Goal: Communication & Community: Answer question/provide support

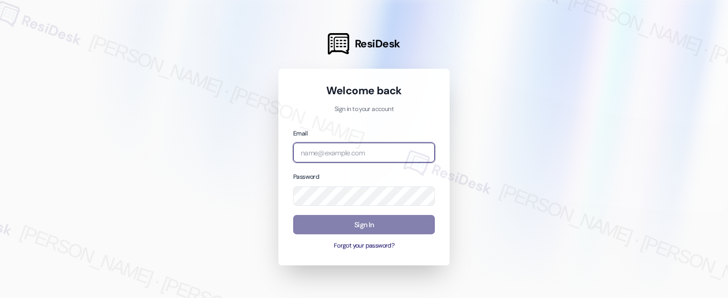
click at [335, 152] on input "email" at bounding box center [364, 153] width 142 height 20
type input "[EMAIL_ADDRESS][PERSON_NAME][PERSON_NAME][PERSON_NAME][DOMAIN_NAME]"
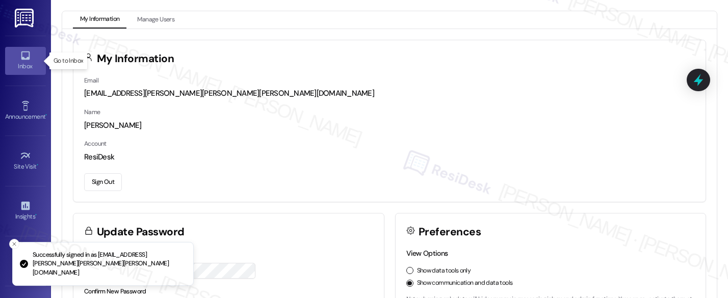
click at [14, 60] on link "Inbox" at bounding box center [25, 61] width 41 height 28
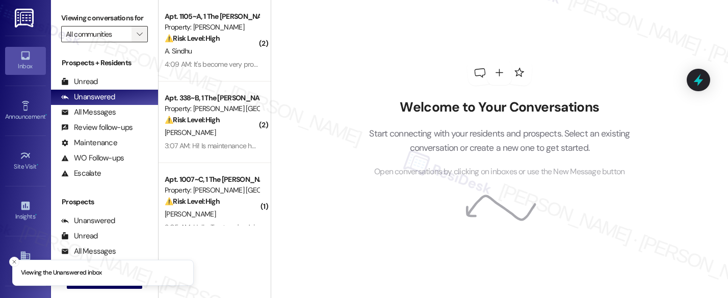
click at [141, 41] on button "" at bounding box center [140, 34] width 16 height 16
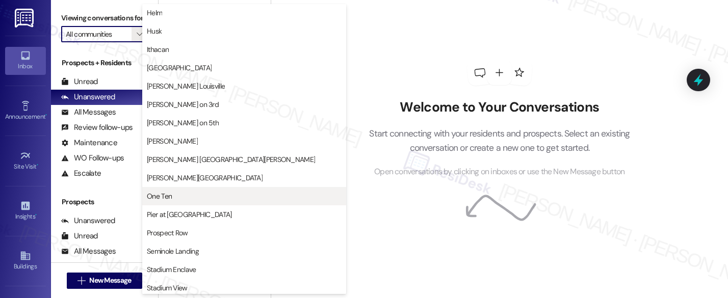
scroll to position [78, 0]
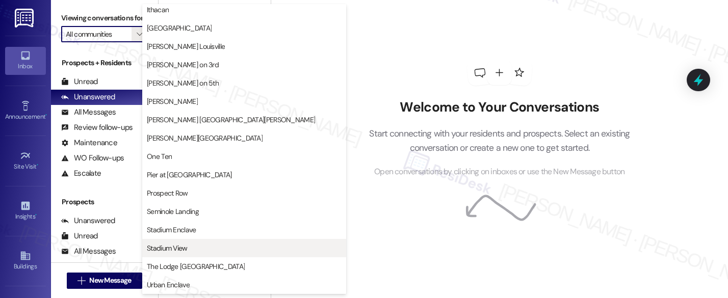
click at [179, 247] on span "Stadium View" at bounding box center [167, 248] width 41 height 10
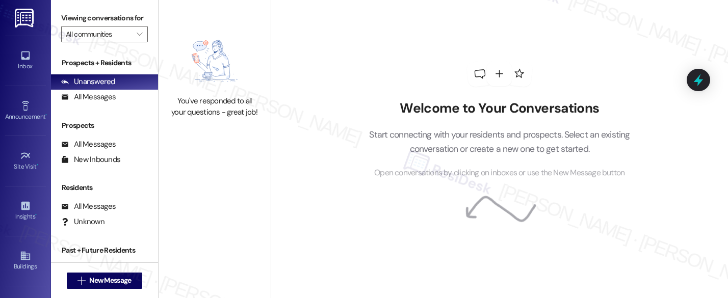
type input "Stadium View"
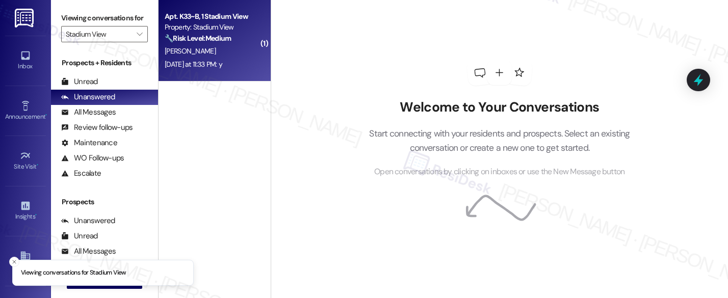
click at [193, 68] on div "[DATE] at 11:33 PM: y [DATE] at 11:33 PM: y" at bounding box center [194, 64] width 58 height 9
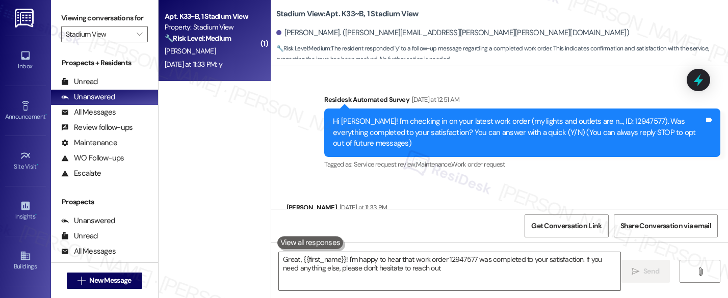
type textarea "Great, {{first_name}}! I'm happy to hear that work order 12947577 was completed…"
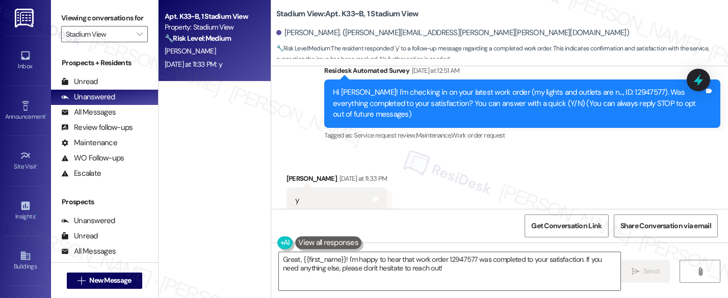
scroll to position [90, 0]
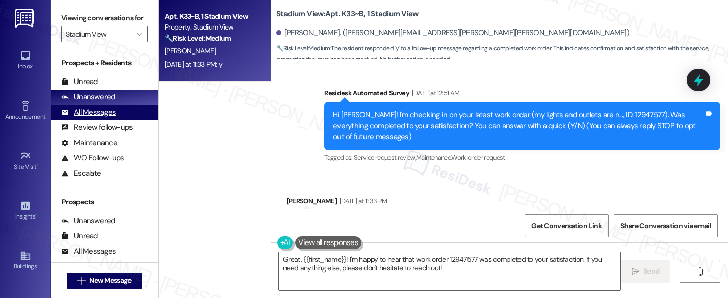
click at [97, 118] on div "All Messages" at bounding box center [88, 112] width 55 height 11
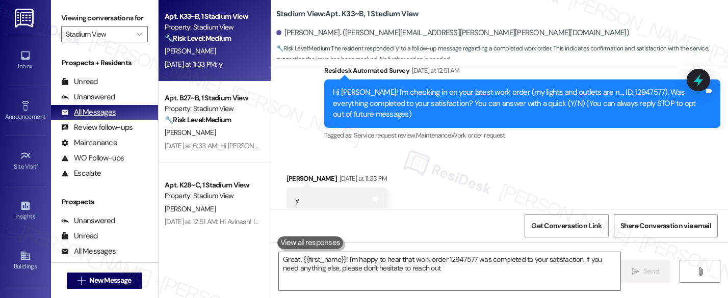
type textarea "Great, {{first_name}}! I'm happy to hear that work order 12947577 was completed…"
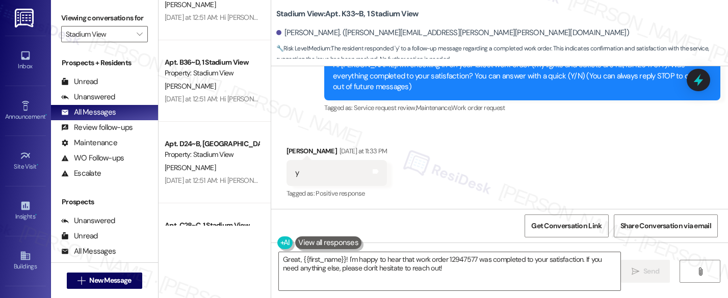
scroll to position [639, 0]
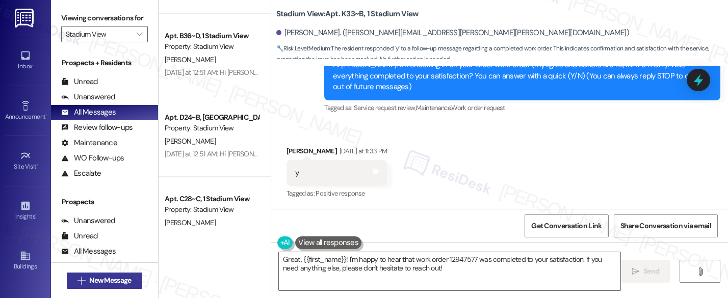
click at [106, 283] on span "New Message" at bounding box center [110, 280] width 42 height 11
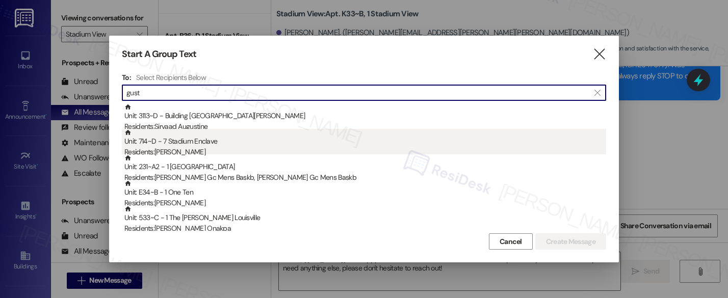
type input "gust"
click at [247, 151] on div "Residents: [PERSON_NAME]" at bounding box center [365, 152] width 482 height 11
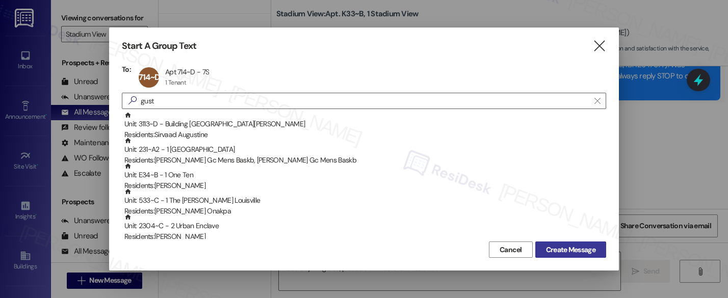
click at [556, 251] on span "Create Message" at bounding box center [570, 250] width 49 height 11
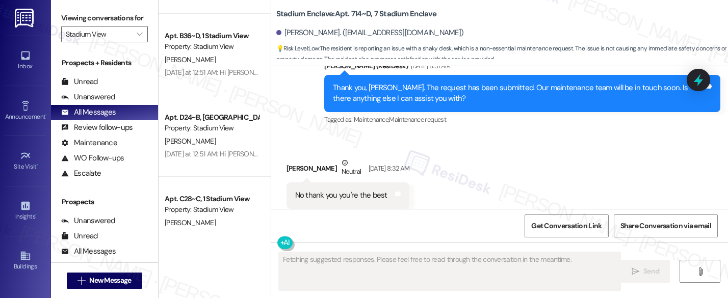
scroll to position [958, 0]
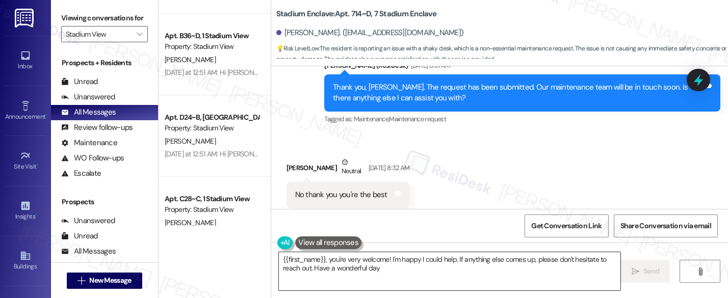
type textarea "{{first_name}}, you're very welcome! I'm happy I could help. If anything else c…"
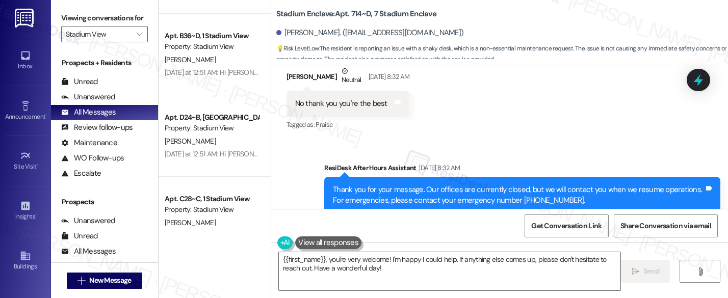
scroll to position [1032, 0]
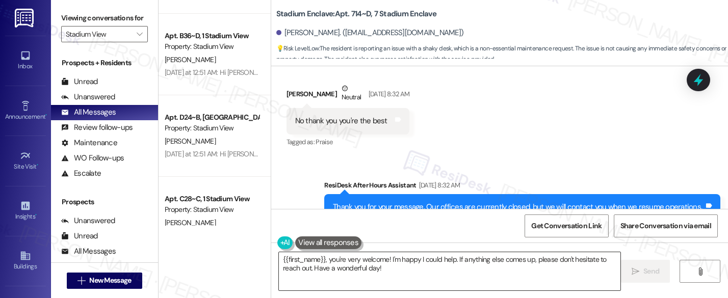
click at [400, 269] on textarea "{{first_name}}, you're very welcome! I'm happy I could help. If anything else c…" at bounding box center [450, 271] width 342 height 38
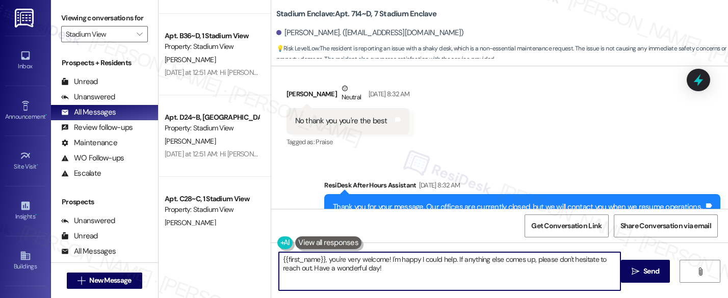
click at [400, 269] on textarea "{{first_name}}, you're very welcome! I'm happy I could help. If anything else c…" at bounding box center [450, 271] width 342 height 38
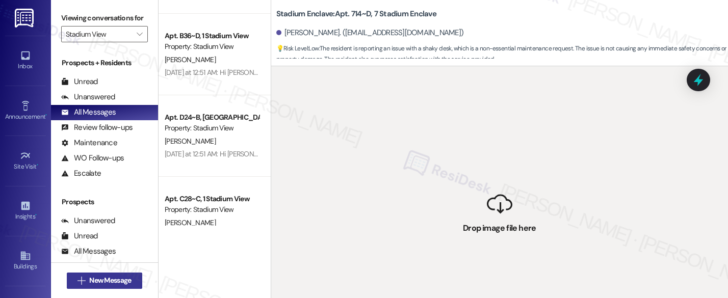
click at [123, 279] on span "New Message" at bounding box center [110, 280] width 42 height 11
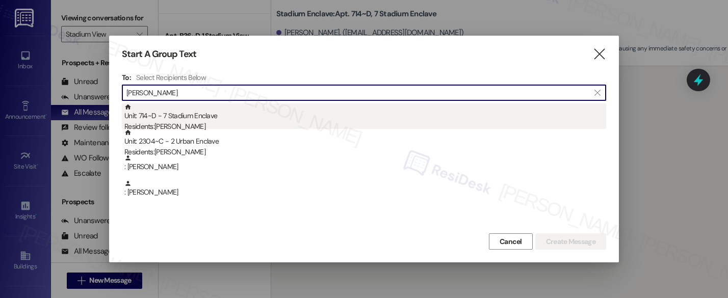
type input "[PERSON_NAME]"
click at [170, 111] on div "Unit: 714~D - 7 Stadium Enclave Residents: [PERSON_NAME]" at bounding box center [365, 118] width 482 height 29
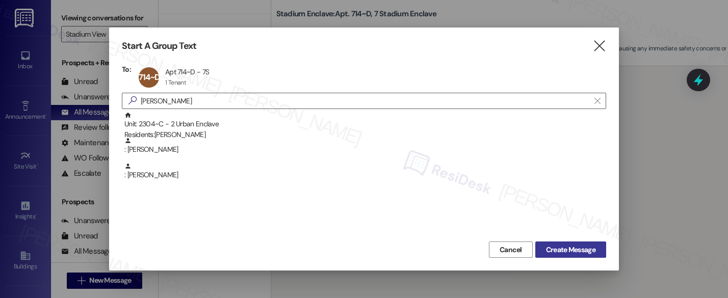
click at [551, 249] on span "Create Message" at bounding box center [570, 250] width 49 height 11
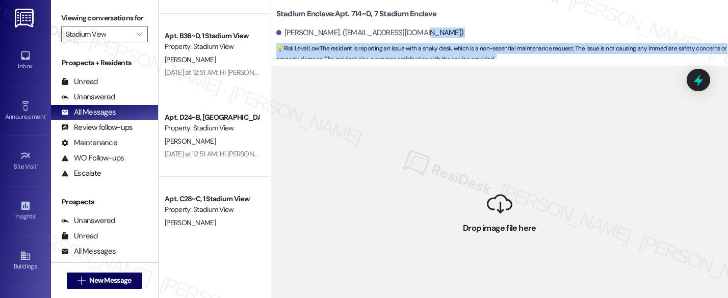
drag, startPoint x: 491, startPoint y: 194, endPoint x: 479, endPoint y: 27, distance: 167.6
click at [479, 27] on div "Stadium Enclave: Apt. 714~D, 7 Stadium Enclave [PERSON_NAME]. ([PERSON_NAME][EM…" at bounding box center [499, 149] width 457 height 298
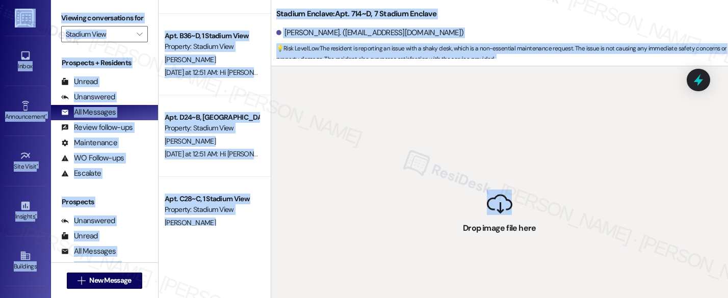
scroll to position [0, 0]
drag, startPoint x: 492, startPoint y: 208, endPoint x: 496, endPoint y: -3, distance: 211.1
click at [496, 0] on html "Inbox Go to Inbox Announcement • Send A Text Announcement Site Visit • Go to Si…" at bounding box center [364, 149] width 728 height 298
click at [516, 178] on div " Drop image file here" at bounding box center [499, 215] width 457 height 298
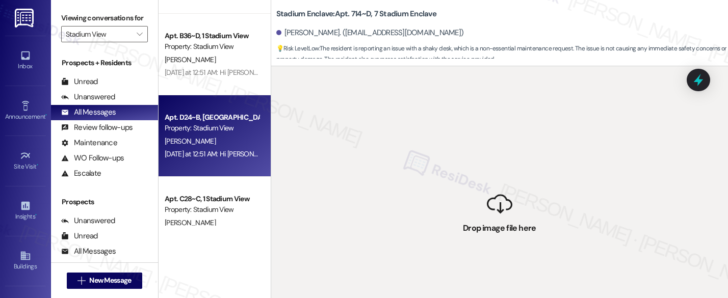
click at [228, 137] on div "[PERSON_NAME]" at bounding box center [212, 141] width 96 height 13
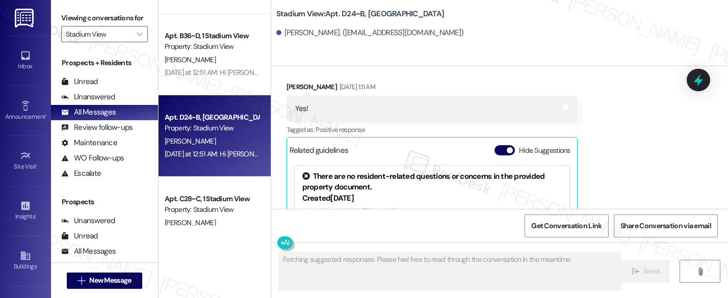
scroll to position [1258, 0]
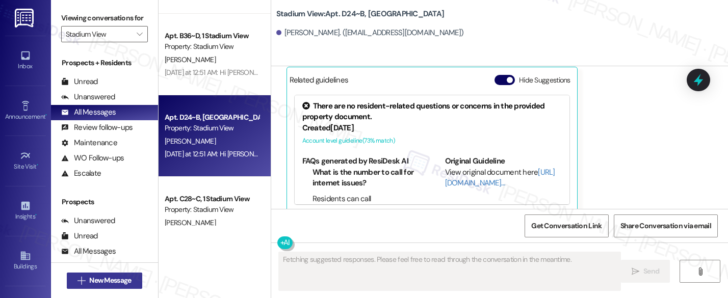
click at [114, 285] on span "New Message" at bounding box center [110, 280] width 42 height 11
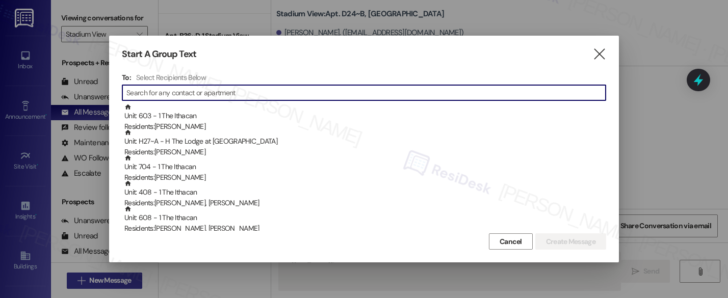
type textarea "Hi {{first_name}}, I don't see a new"
type input "g"
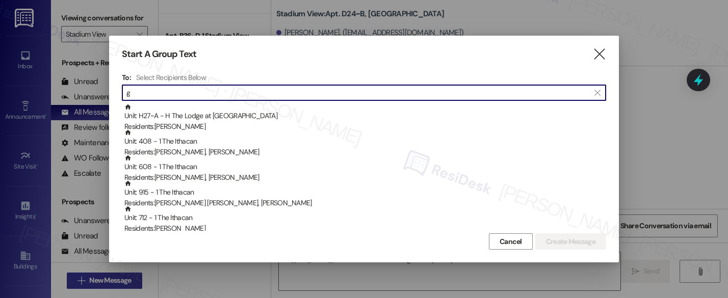
type textarea "Hi {{first_name}}, I don't see a new message from you. If you have"
type input "gu"
type textarea "Hi {{first_name}}, I don't see a new message from you. If you have any question…"
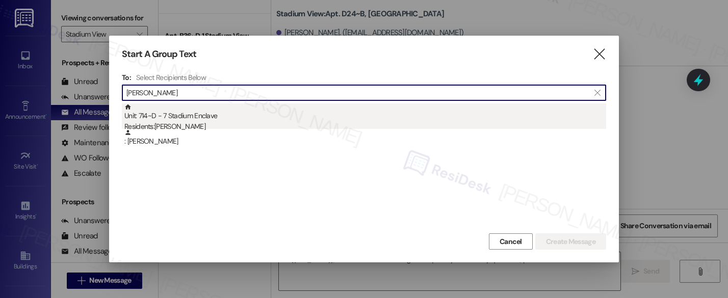
type input "[PERSON_NAME]"
click at [178, 112] on div "Unit: 714~D - 7 Stadium Enclave Residents: [PERSON_NAME]" at bounding box center [365, 118] width 482 height 29
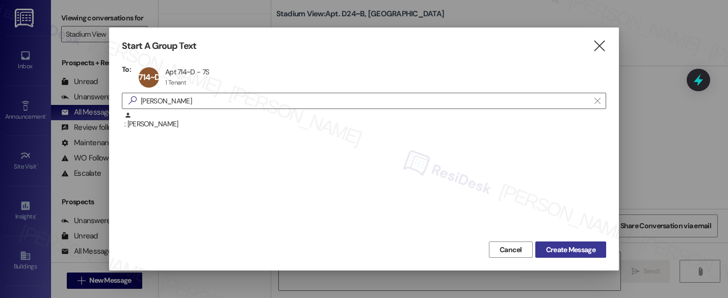
click at [590, 247] on span "Create Message" at bounding box center [570, 250] width 49 height 11
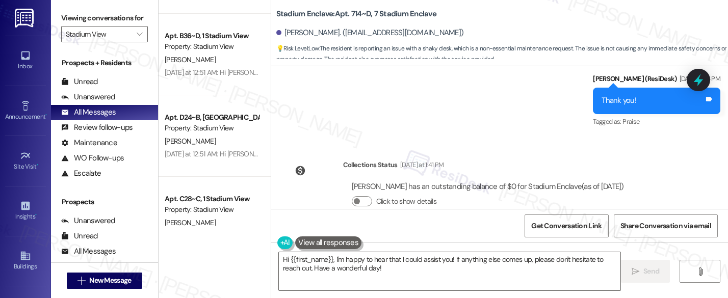
scroll to position [1163, 0]
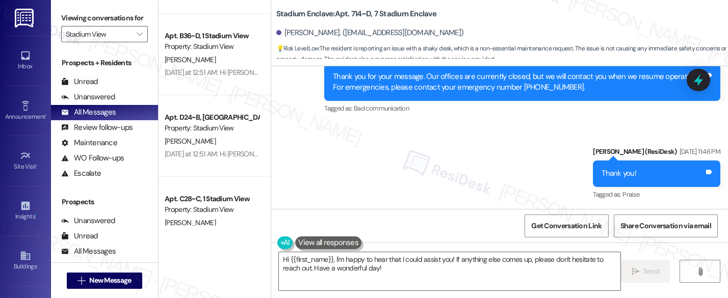
click at [282, 28] on div "[PERSON_NAME]. ([EMAIL_ADDRESS][DOMAIN_NAME])" at bounding box center [370, 33] width 188 height 11
copy div "[PERSON_NAME]"
click at [376, 265] on textarea "Hi {{first_name}}, I'm happy to hear that I could assist you! If anything else …" at bounding box center [450, 271] width 342 height 38
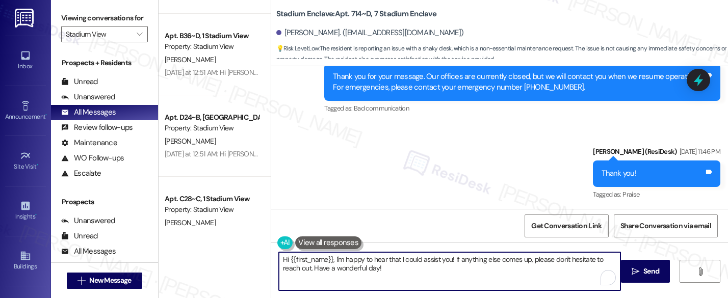
click at [376, 265] on textarea "Hi {{first_name}}, I'm happy to hear that I could assist you! If anything else …" at bounding box center [450, 271] width 342 height 38
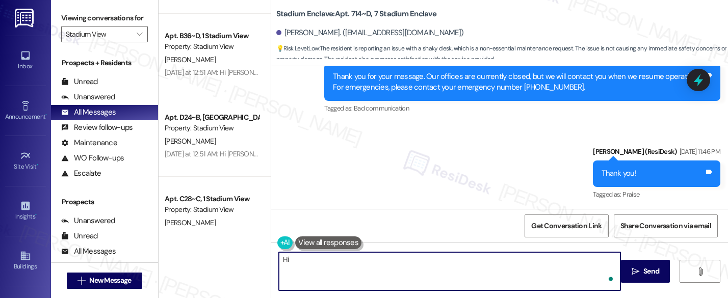
paste textarea "[PERSON_NAME]"
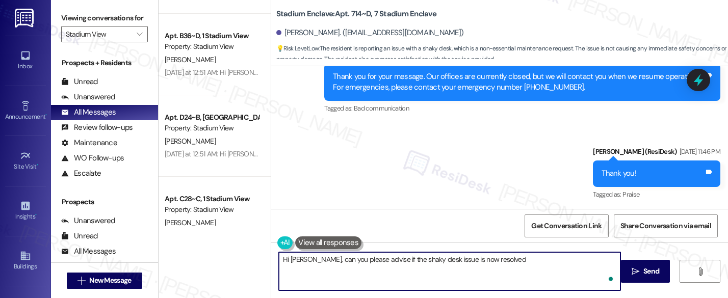
type textarea "Hi [PERSON_NAME], can you please advise if the shaky desk issue is now resolved?"
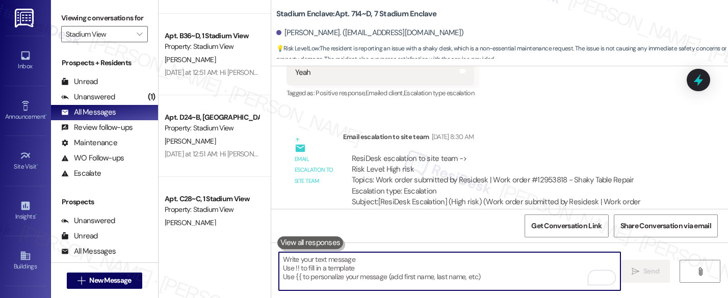
scroll to position [760, 0]
click at [440, 263] on textarea "To enrich screen reader interactions, please activate Accessibility in Grammarl…" at bounding box center [450, 271] width 342 height 38
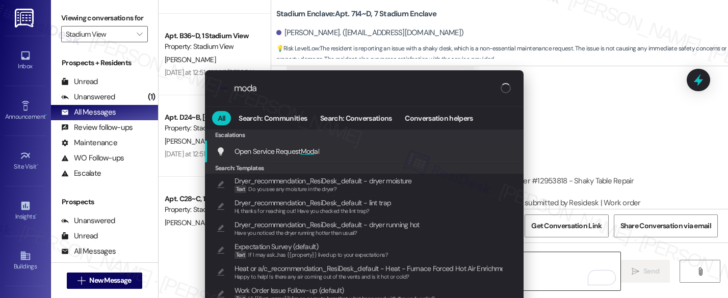
type input "modal"
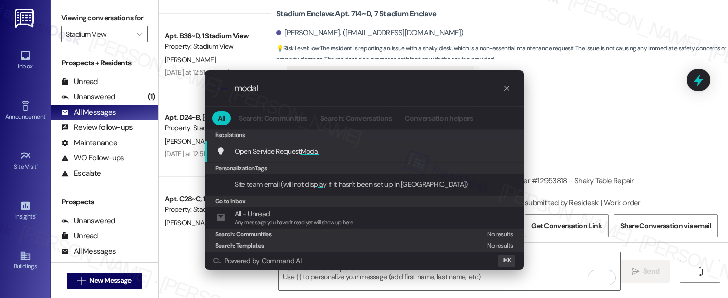
click at [314, 148] on span "Modal" at bounding box center [310, 151] width 19 height 9
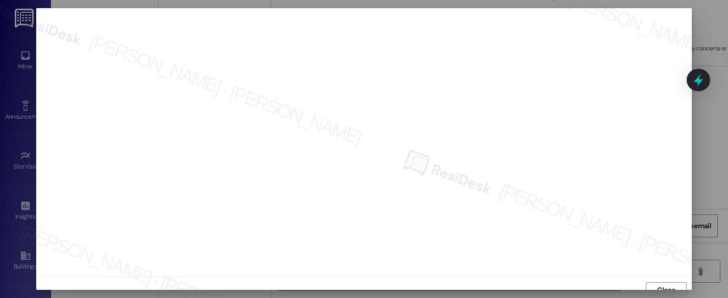
scroll to position [8, 0]
click at [665, 277] on span "Close" at bounding box center [666, 282] width 18 height 11
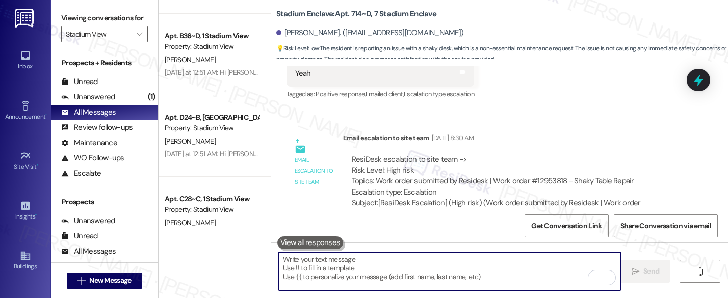
scroll to position [1306, 0]
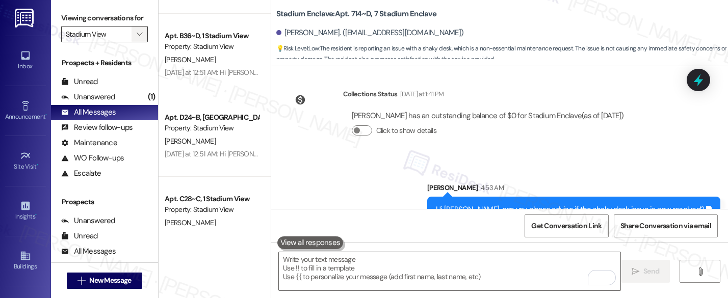
click at [137, 38] on icon "" at bounding box center [140, 34] width 6 height 8
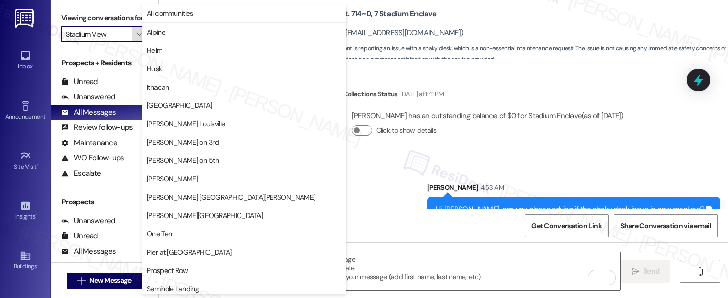
scroll to position [78, 0]
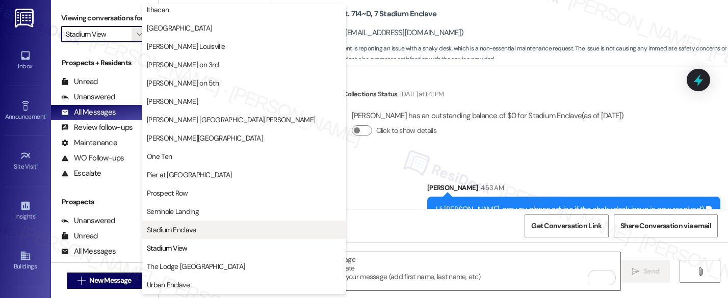
click at [187, 230] on span "Stadium Enclave" at bounding box center [171, 230] width 49 height 10
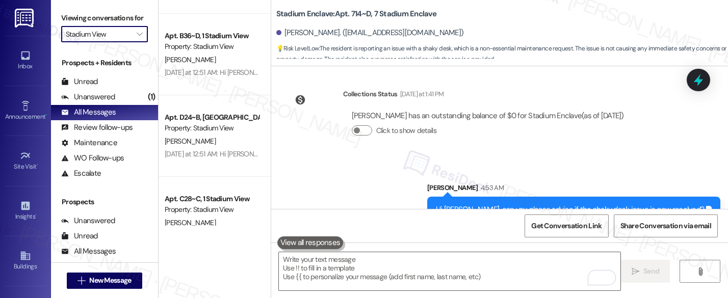
type input "Stadium Enclave"
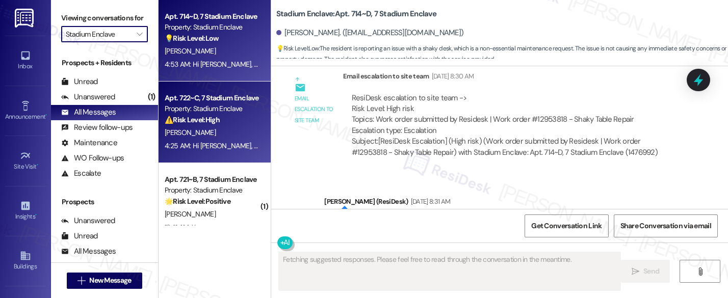
scroll to position [958, 0]
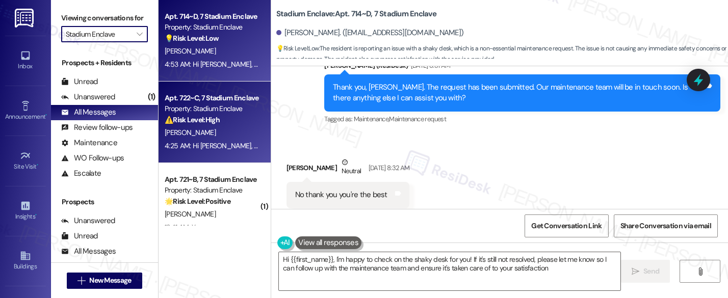
type textarea "Hi {{first_name}}, I'm happy to check on the shaky desk for you! If it's still …"
